Goal: Information Seeking & Learning: Learn about a topic

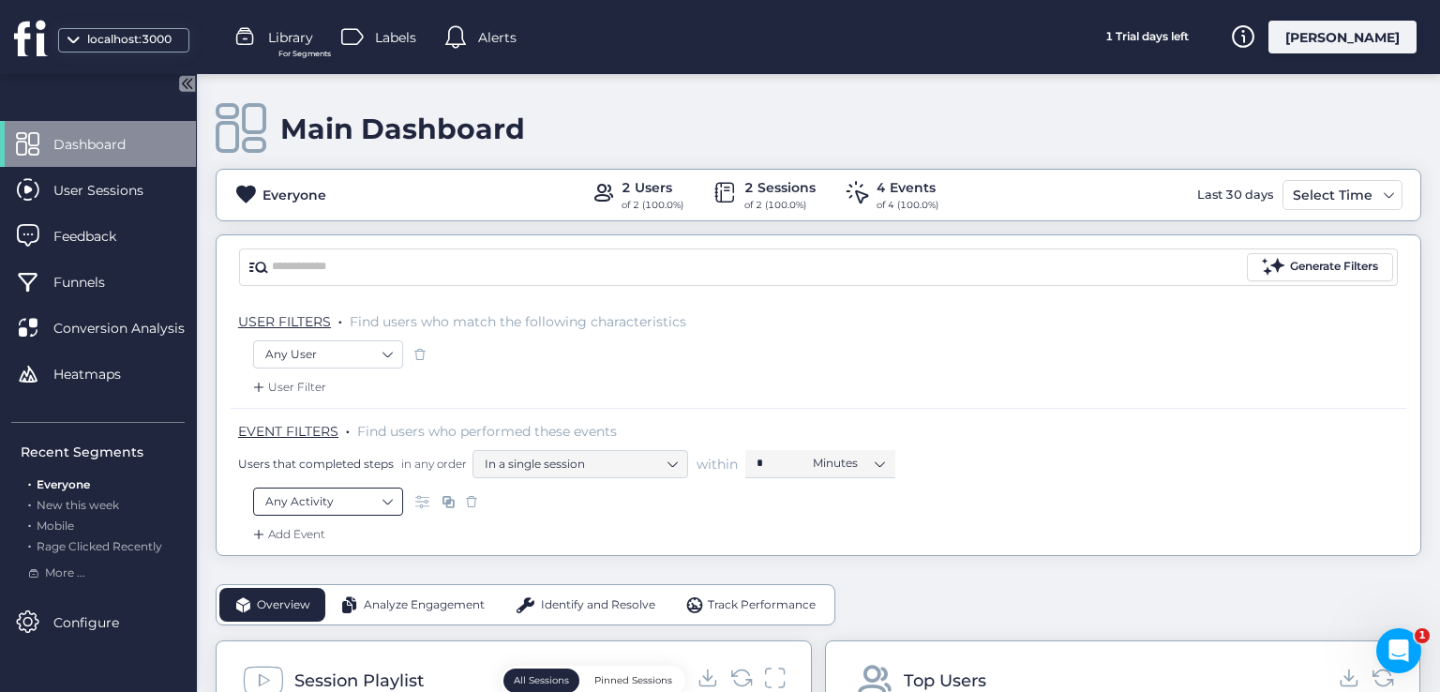
click at [390, 494] on nz-select-item "Any Activity" at bounding box center [328, 502] width 126 height 28
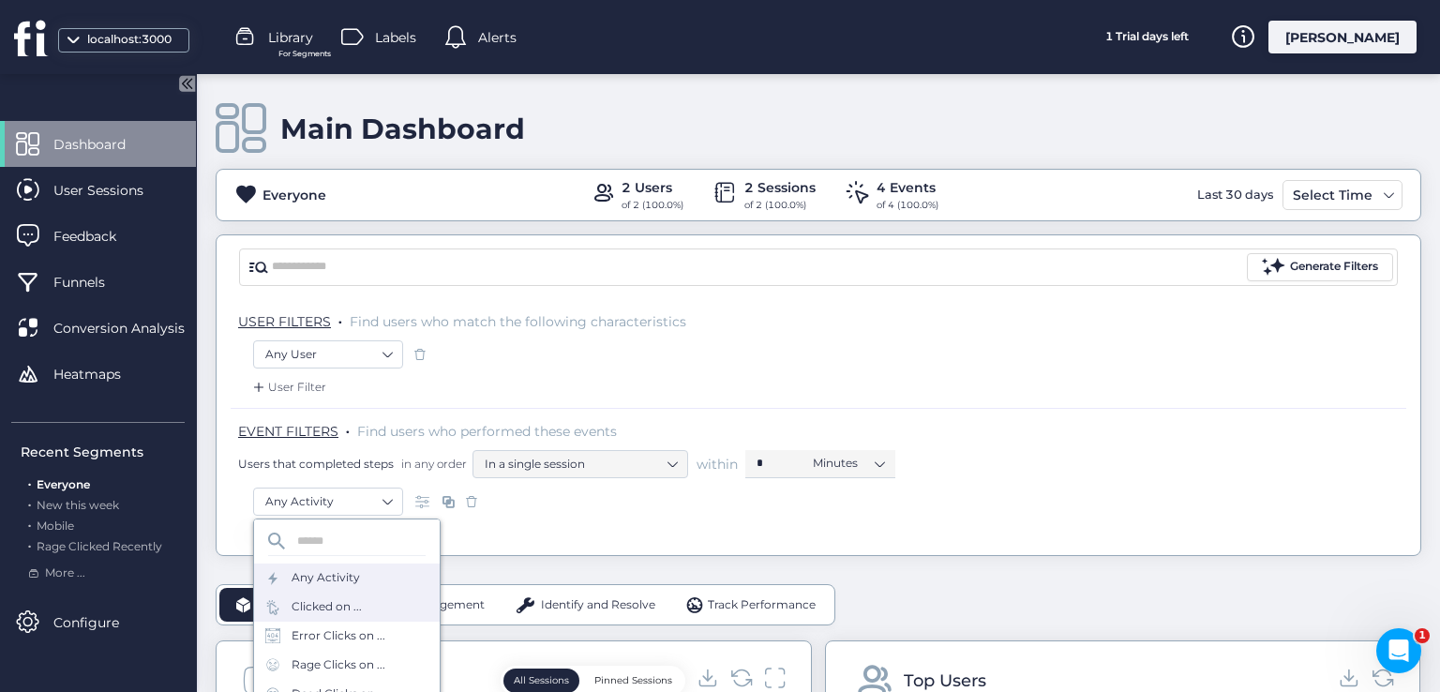
click at [378, 607] on div "Clicked on ..." at bounding box center [347, 607] width 186 height 29
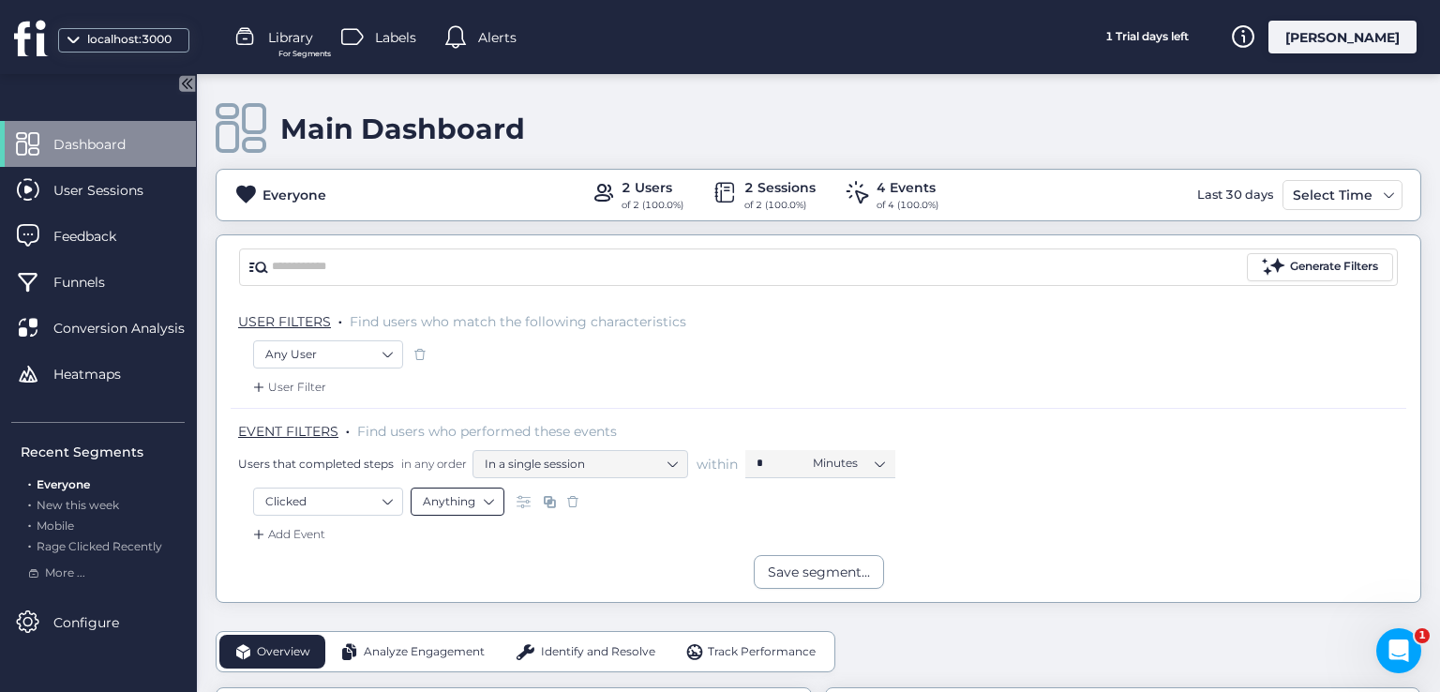
click at [490, 506] on nz-select-item "Anything" at bounding box center [457, 502] width 69 height 28
click at [431, 624] on div "Anything Selector Element Text" at bounding box center [458, 571] width 94 height 114
drag, startPoint x: 431, startPoint y: 609, endPoint x: 460, endPoint y: 596, distance: 31.5
click at [432, 609] on div "Text" at bounding box center [457, 610] width 69 height 14
click at [624, 507] on input "text" at bounding box center [730, 502] width 234 height 28
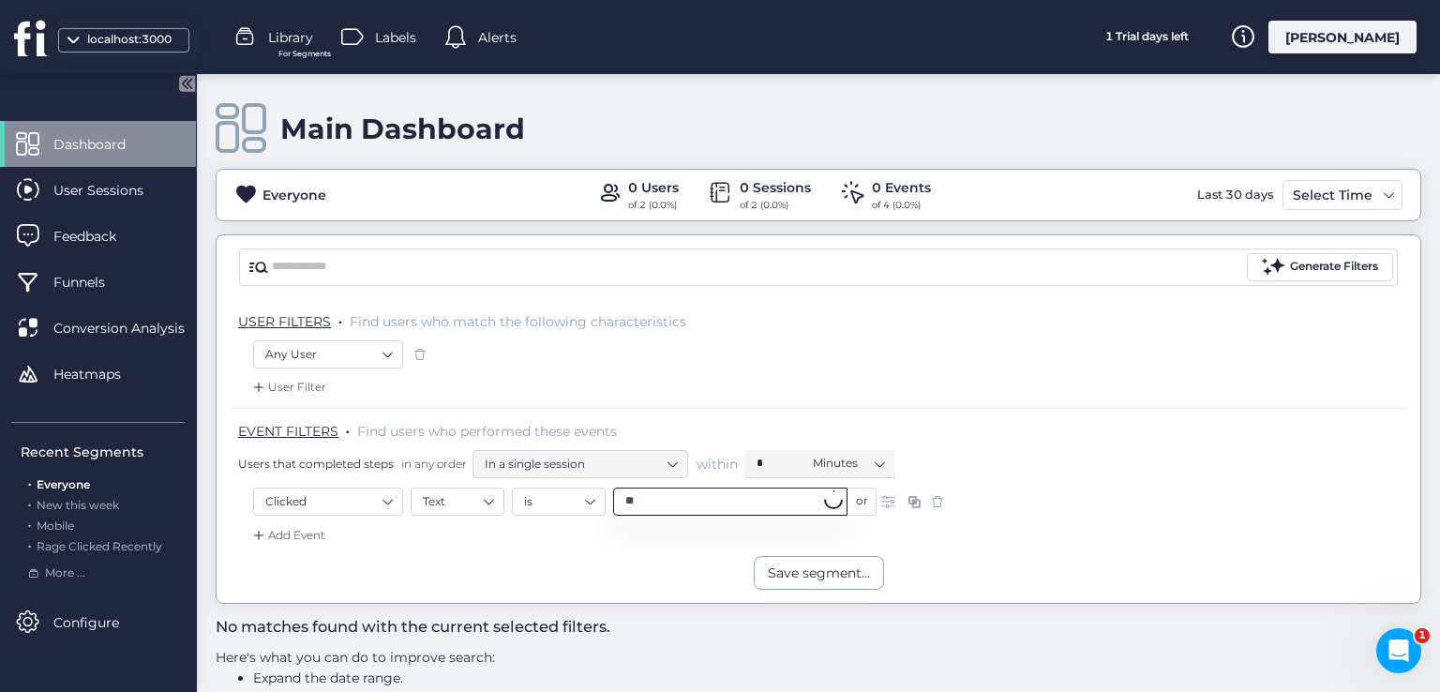
type input "*"
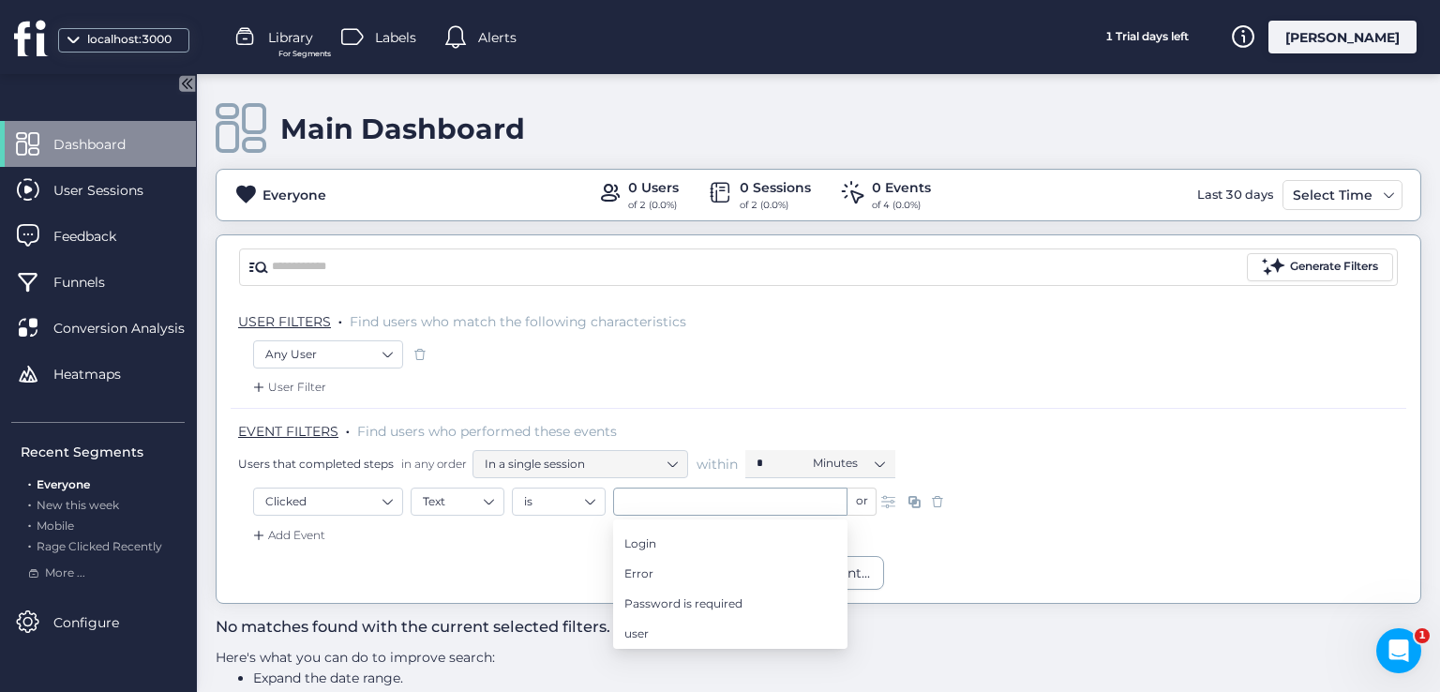
click at [889, 498] on span at bounding box center [890, 501] width 19 height 19
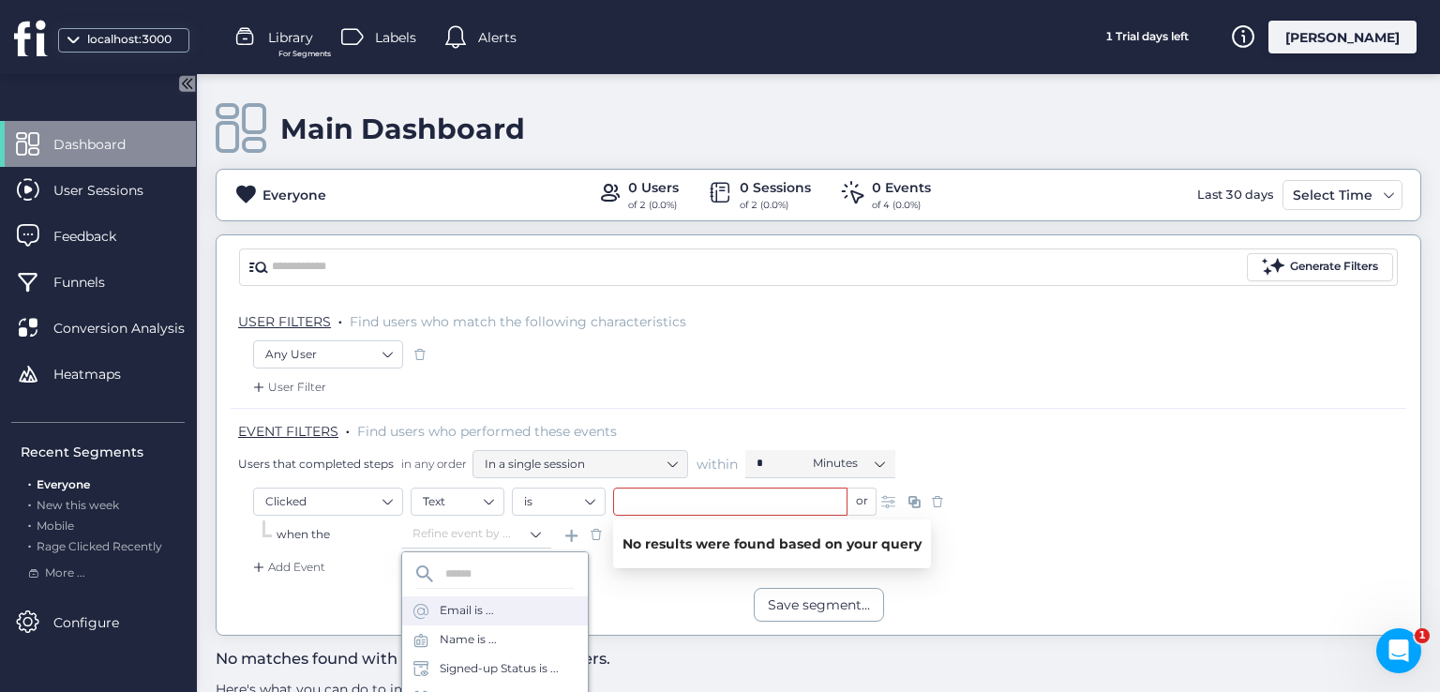
click at [514, 619] on div "Email is ..." at bounding box center [495, 610] width 186 height 29
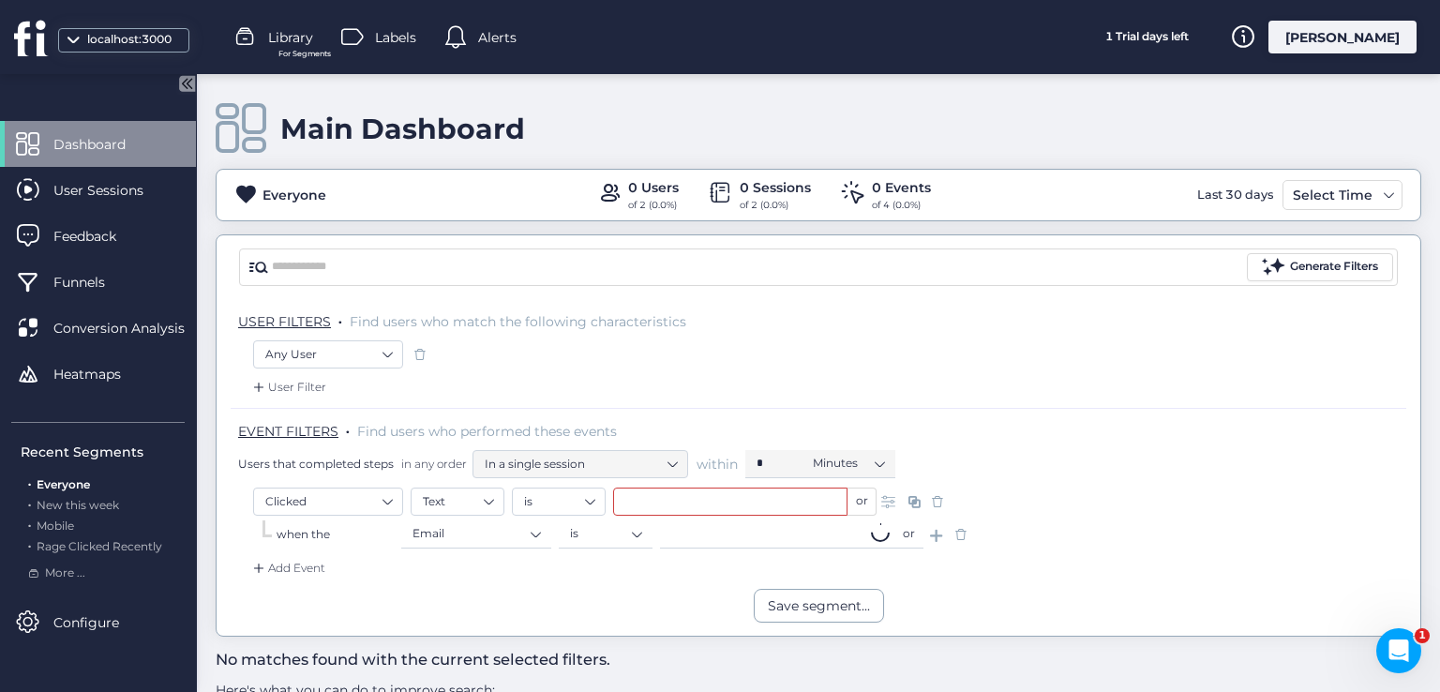
click at [701, 544] on input "text" at bounding box center [777, 534] width 234 height 28
type input "**"
click at [963, 527] on span at bounding box center [961, 534] width 19 height 19
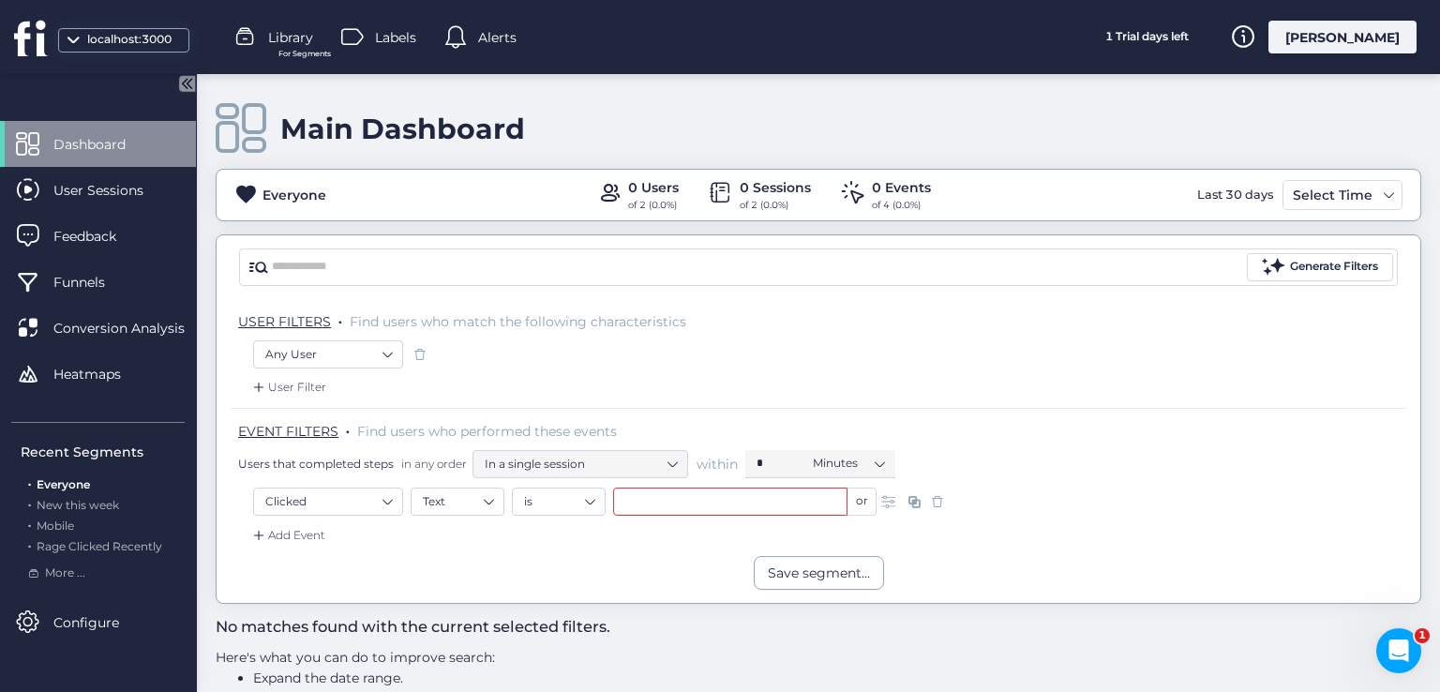
click at [932, 498] on span at bounding box center [937, 501] width 19 height 19
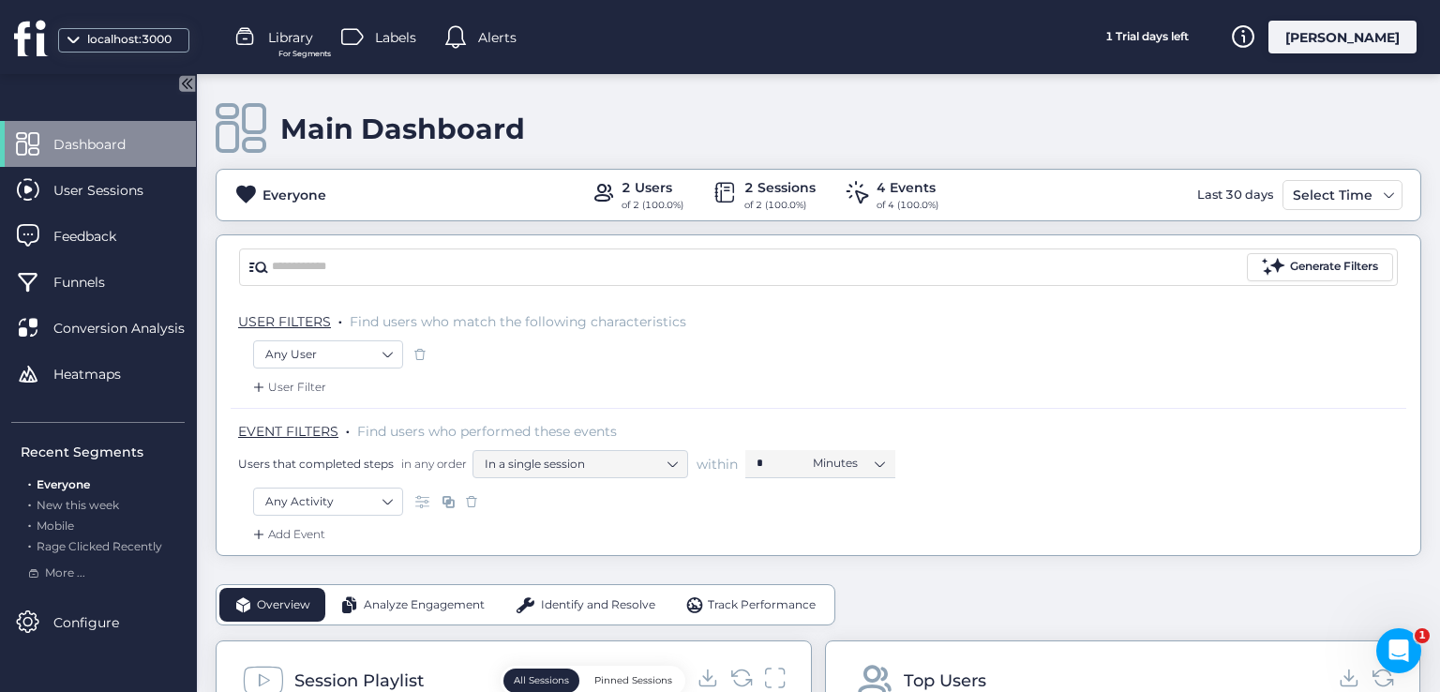
click at [373, 331] on div "USER FILTERS . Find users who match the following characteristics" at bounding box center [819, 319] width 1176 height 41
click at [398, 346] on nz-select-top-control "Any User" at bounding box center [328, 354] width 150 height 28
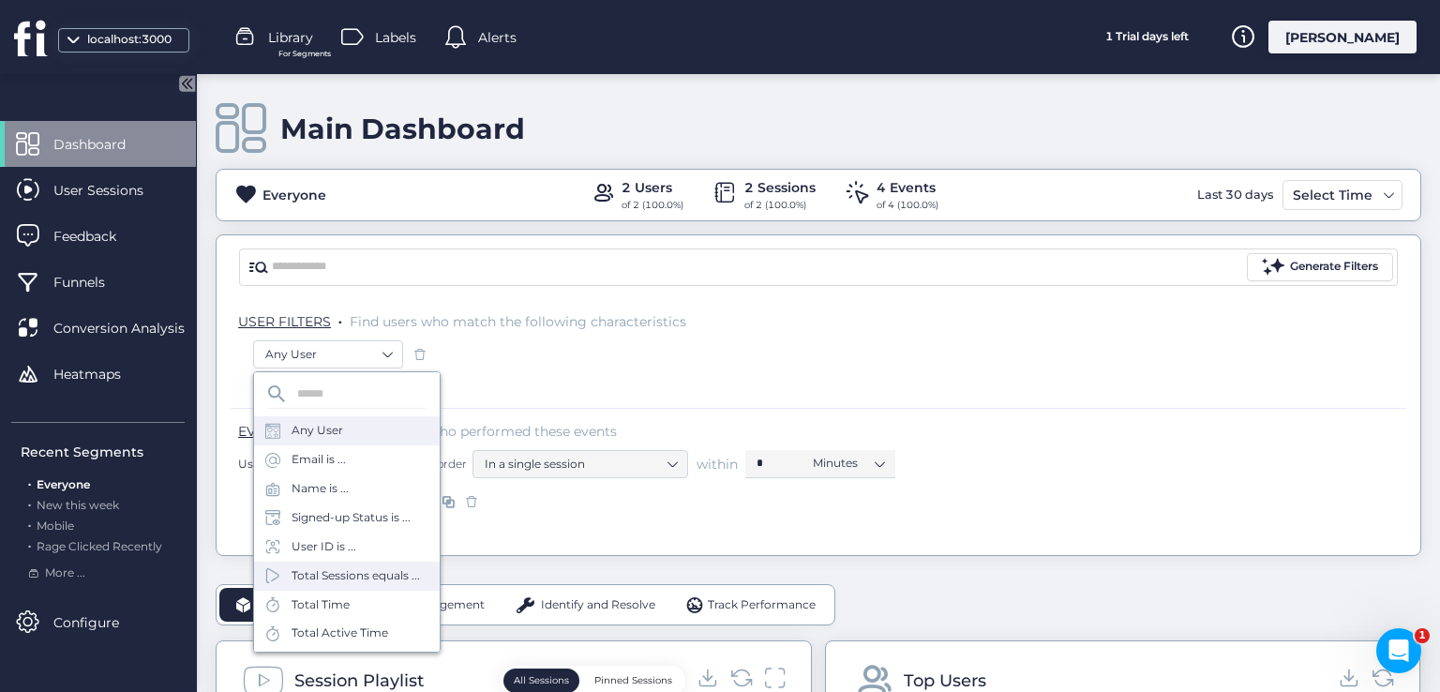
click at [386, 570] on div "Total Sessions equals ..." at bounding box center [356, 576] width 128 height 18
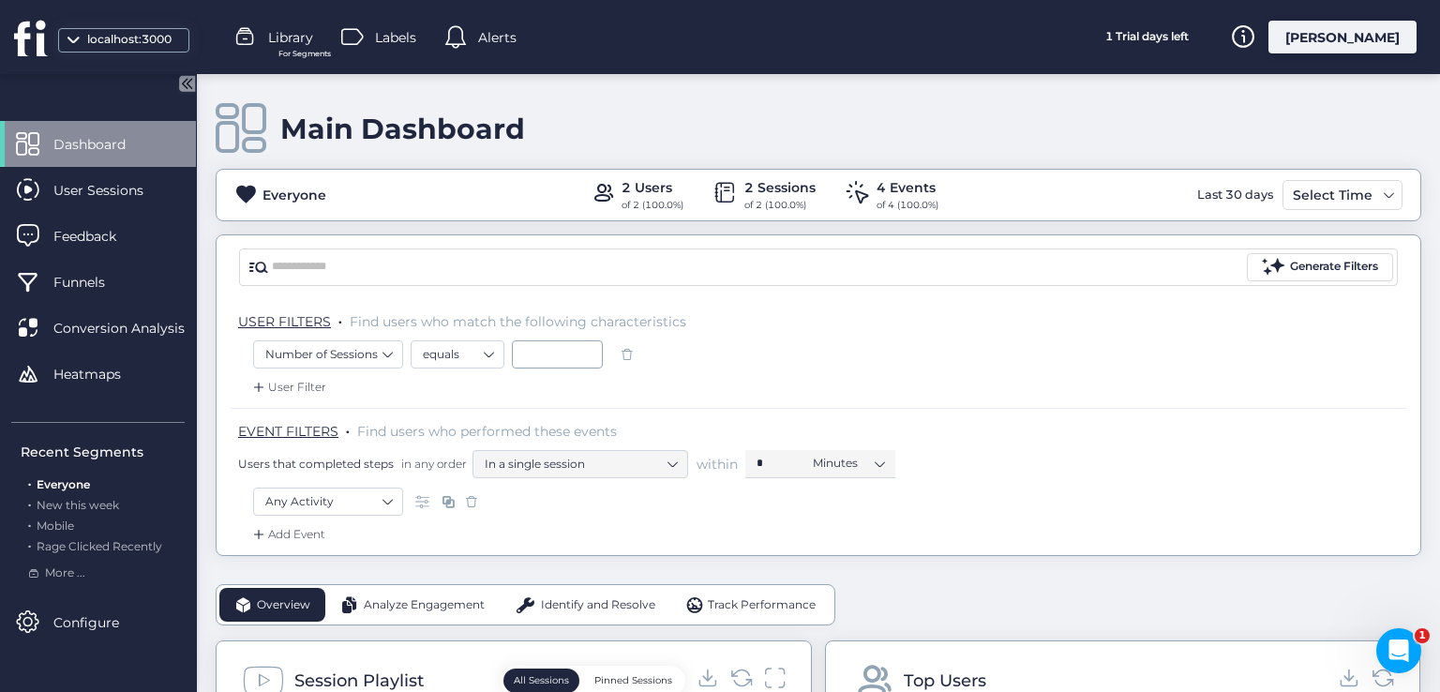
click at [536, 333] on div "USER FILTERS . Find users who match the following characteristics" at bounding box center [819, 319] width 1176 height 41
click at [554, 343] on input at bounding box center [557, 354] width 91 height 28
type input "*"
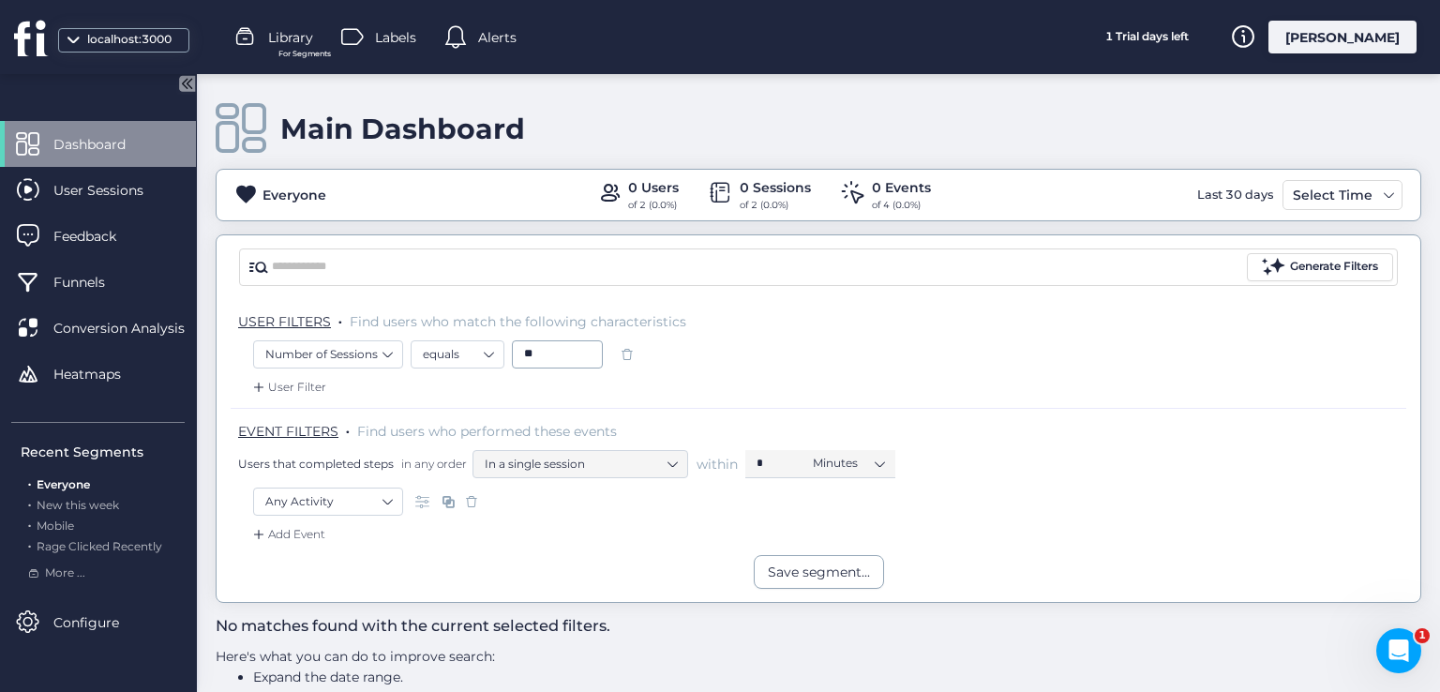
click at [818, 393] on div "User Filter" at bounding box center [819, 393] width 1176 height 30
click at [540, 362] on input "**" at bounding box center [557, 354] width 91 height 28
type input "*"
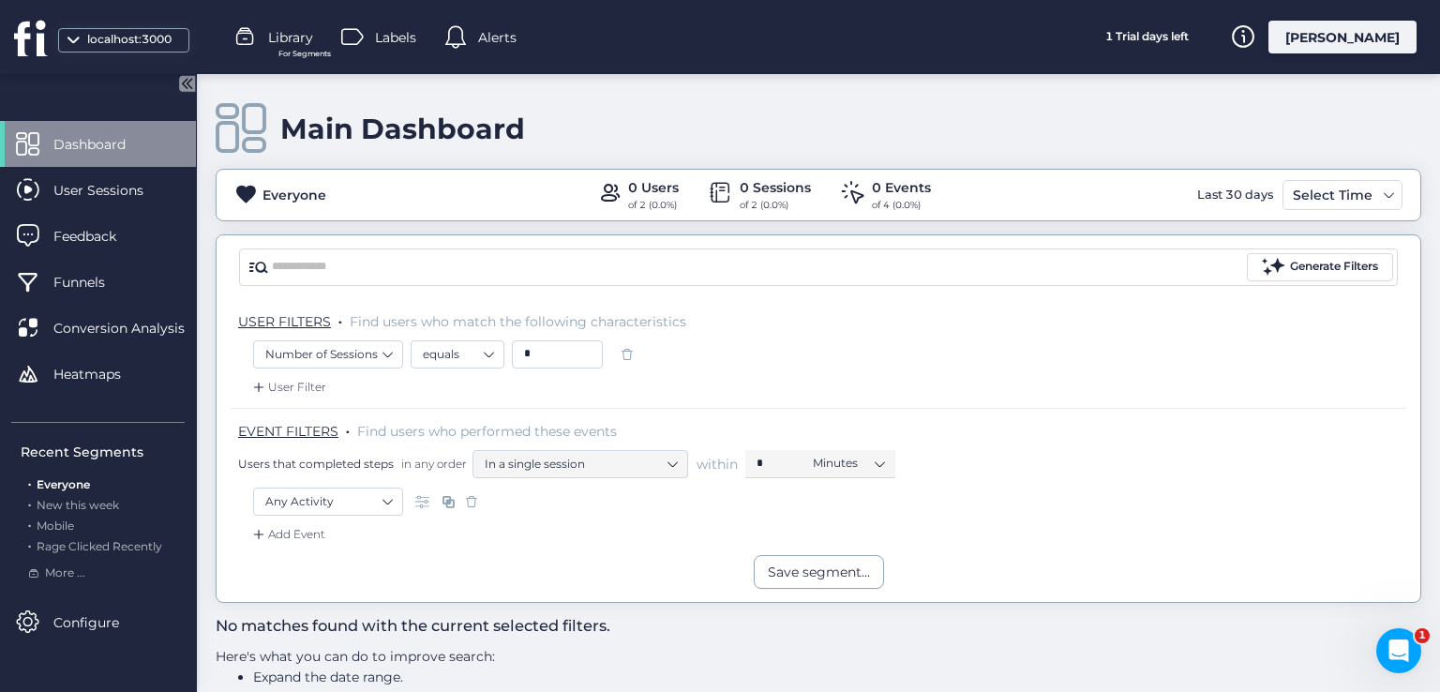
type input "*"
